Goal: Navigation & Orientation: Find specific page/section

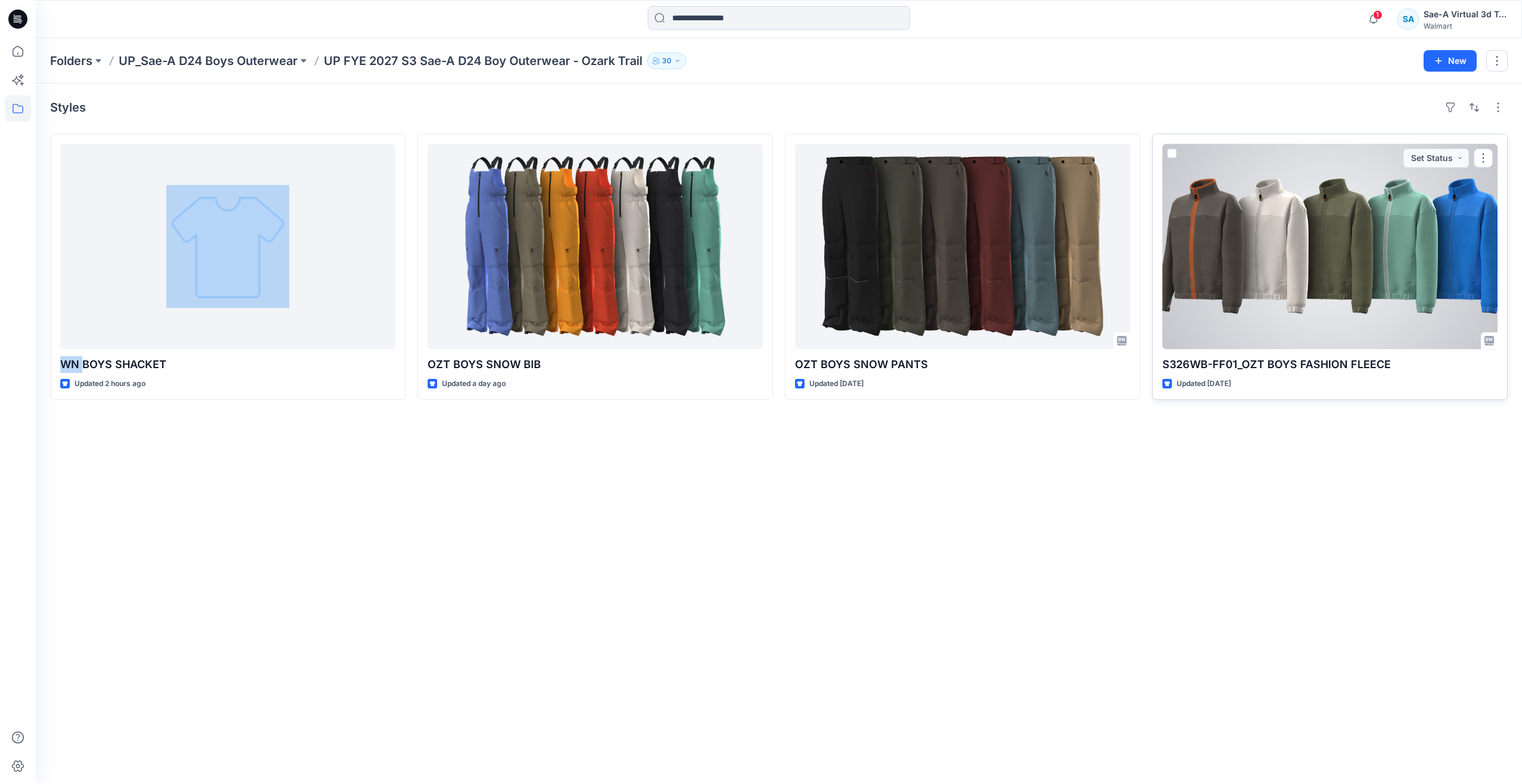
click at [1176, 310] on div at bounding box center [1330, 246] width 335 height 205
drag, startPoint x: 1176, startPoint y: 310, endPoint x: 1426, endPoint y: 320, distance: 250.2
click at [1183, 307] on div "Folders UP_Sae-A D24 Boys Outerwear UP FYE 2027 S3 Sae-A D24 Boy Outerwear - Oz…" at bounding box center [779, 411] width 1487 height 746
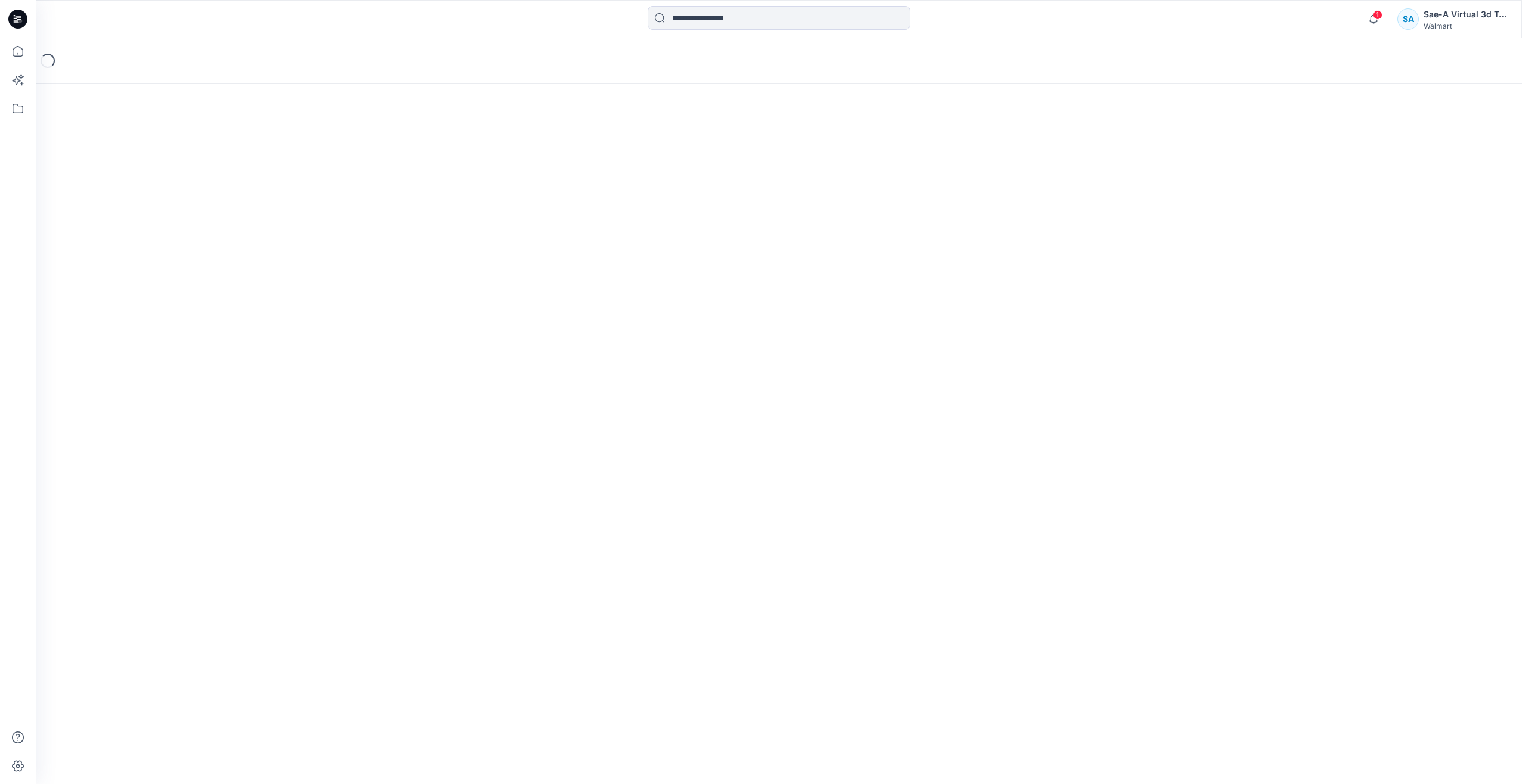
click at [1432, 322] on div "Loading..." at bounding box center [779, 411] width 1487 height 746
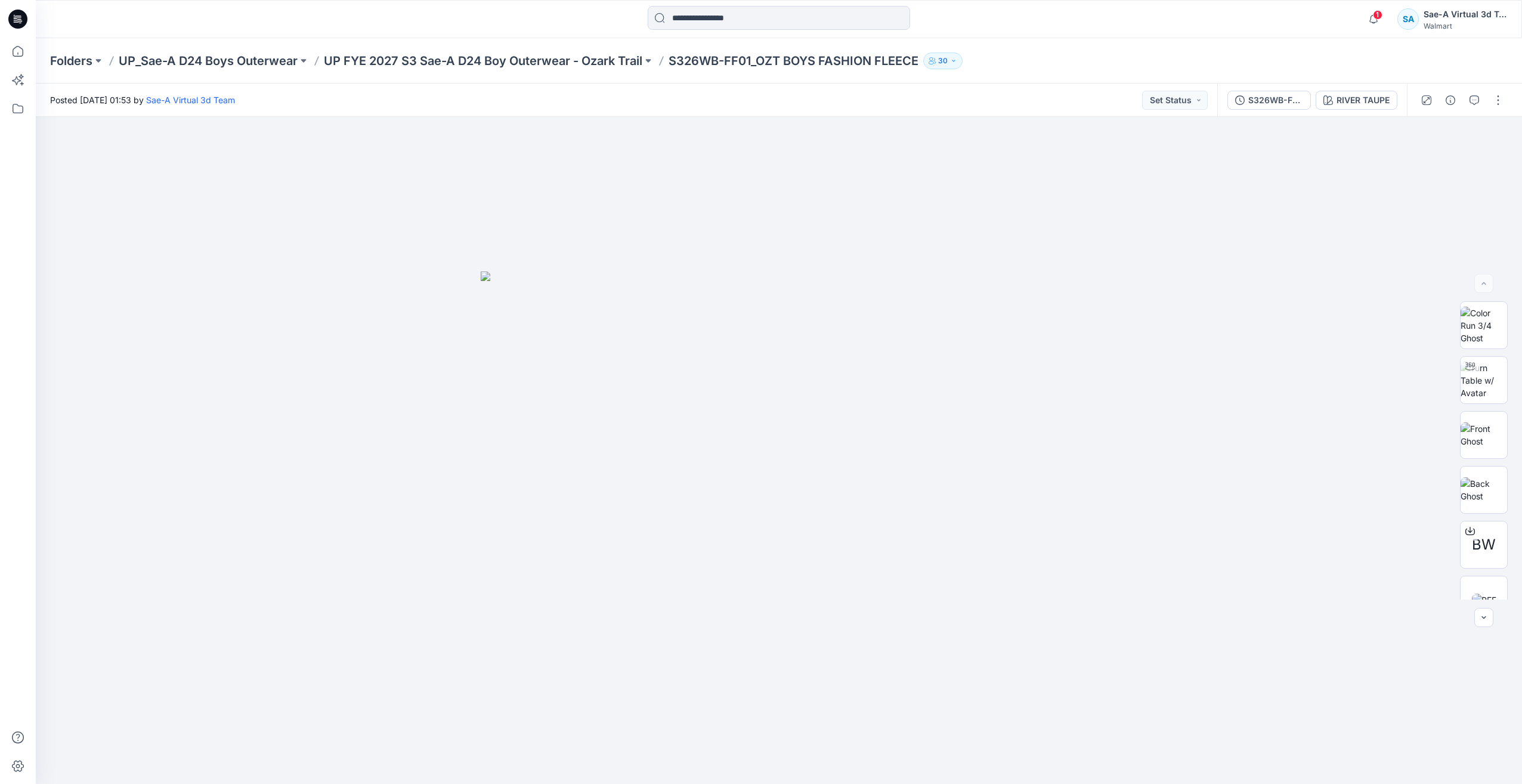
click at [21, 14] on icon at bounding box center [18, 19] width 19 height 19
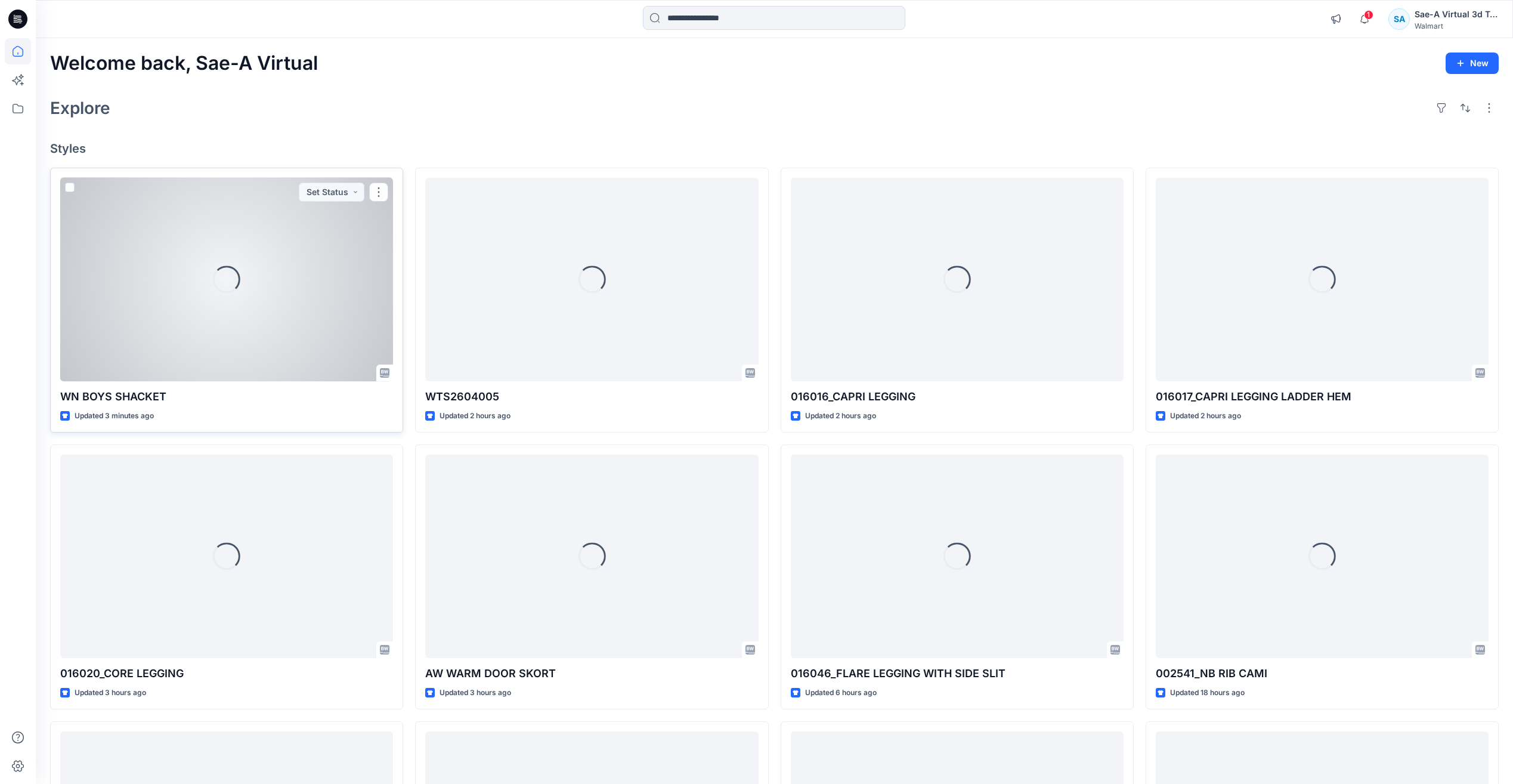
click at [261, 283] on div "Loading..." at bounding box center [226, 279] width 333 height 203
